Goal: Find specific page/section: Find specific page/section

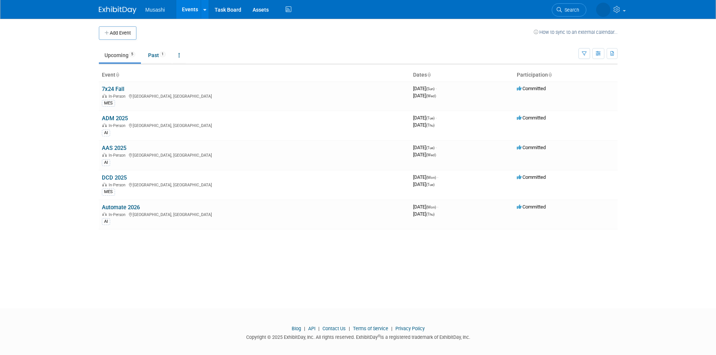
drag, startPoint x: 120, startPoint y: 118, endPoint x: 127, endPoint y: 119, distance: 7.2
click at [120, 118] on link "ADM 2025" at bounding box center [115, 118] width 26 height 7
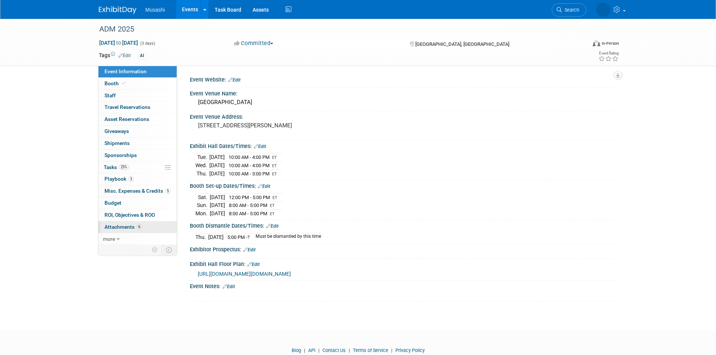
click at [123, 226] on span "Attachments 6" at bounding box center [124, 227] width 38 height 6
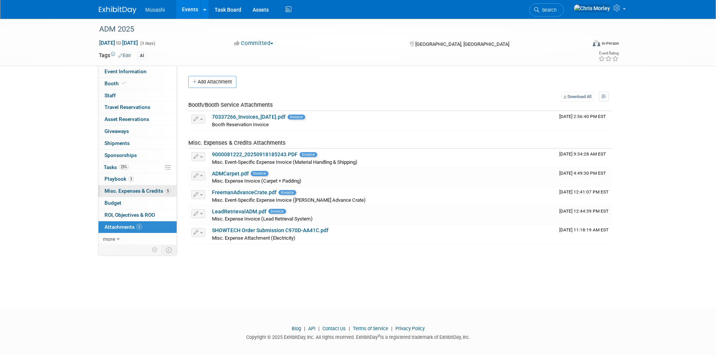
click at [118, 191] on span "Misc. Expenses & Credits 5" at bounding box center [138, 191] width 66 height 6
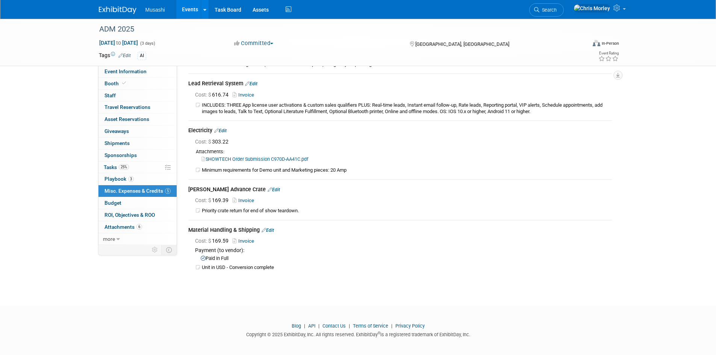
scroll to position [65, 0]
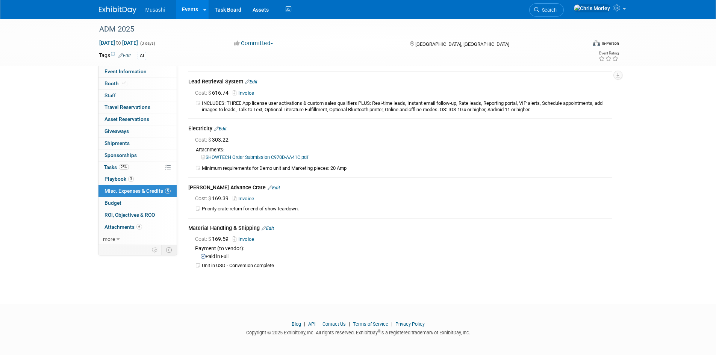
click at [243, 199] on link "Invoice" at bounding box center [245, 199] width 24 height 6
